Goal: Find contact information: Find contact information

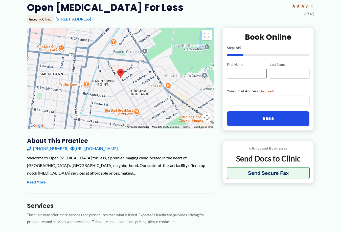
scroll to position [51, 0]
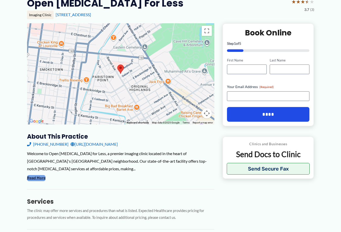
click at [41, 178] on button "Read More" at bounding box center [36, 178] width 18 height 6
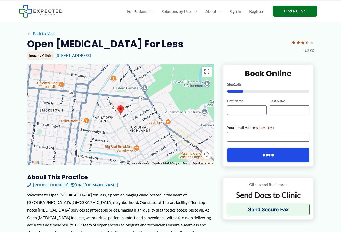
scroll to position [0, 0]
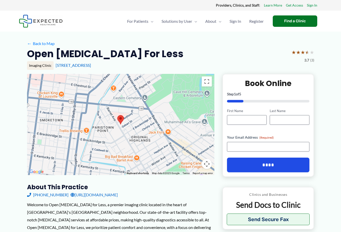
click at [91, 195] on link "[URL][DOMAIN_NAME]" at bounding box center [93, 195] width 47 height 8
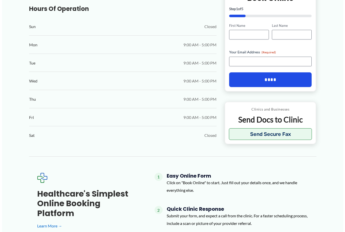
scroll to position [278, 0]
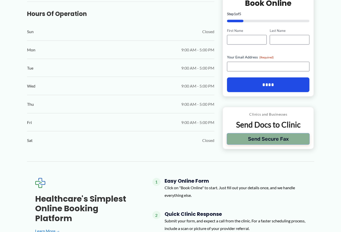
click at [280, 139] on button "Send Secure Fax" at bounding box center [268, 139] width 83 height 12
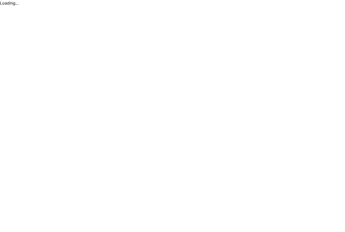
scroll to position [0, 0]
